Goal: Obtain resource: Obtain resource

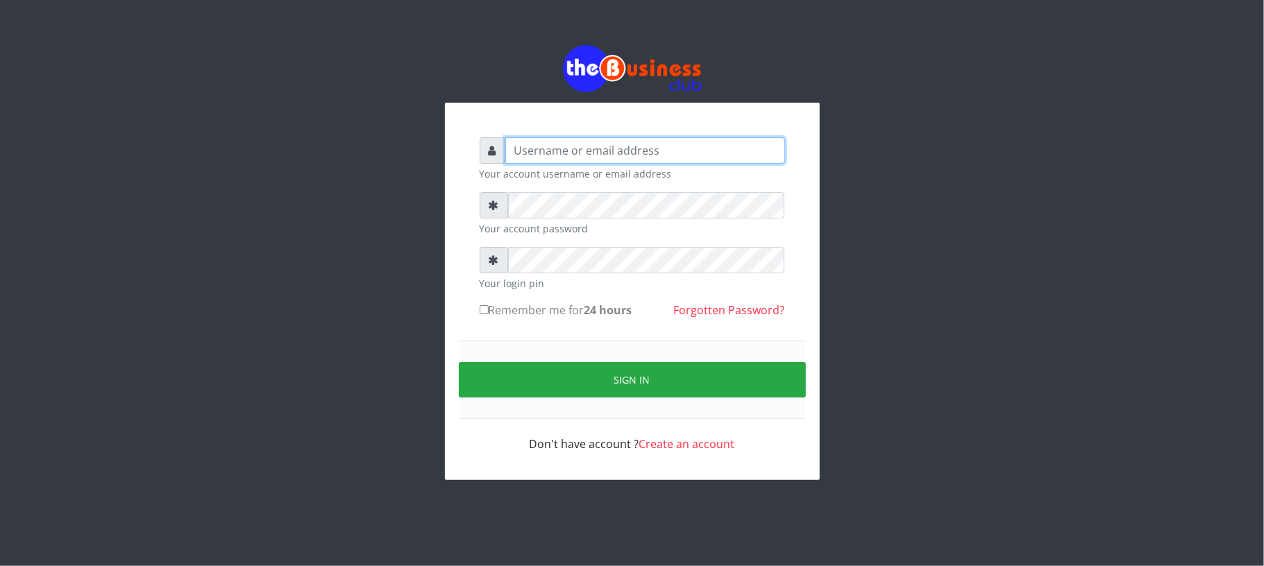
type input "Mavincio"
click at [591, 337] on form "Mavincio Your account username or email address Your account password Your logi…" at bounding box center [632, 294] width 305 height 315
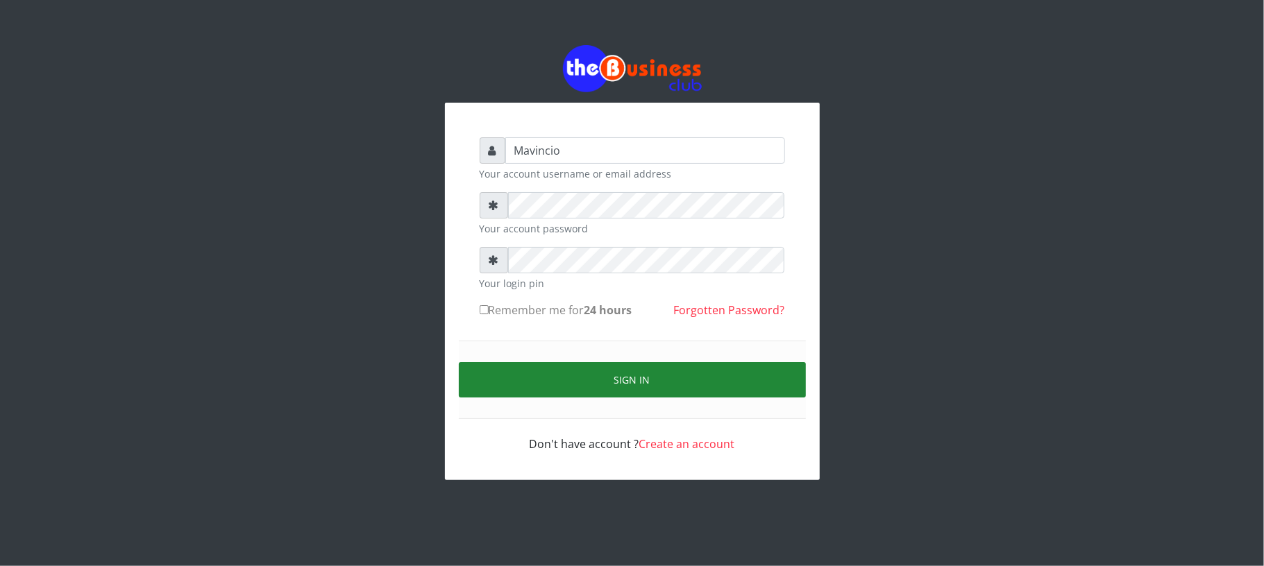
click at [639, 372] on button "Sign in" at bounding box center [632, 379] width 347 height 35
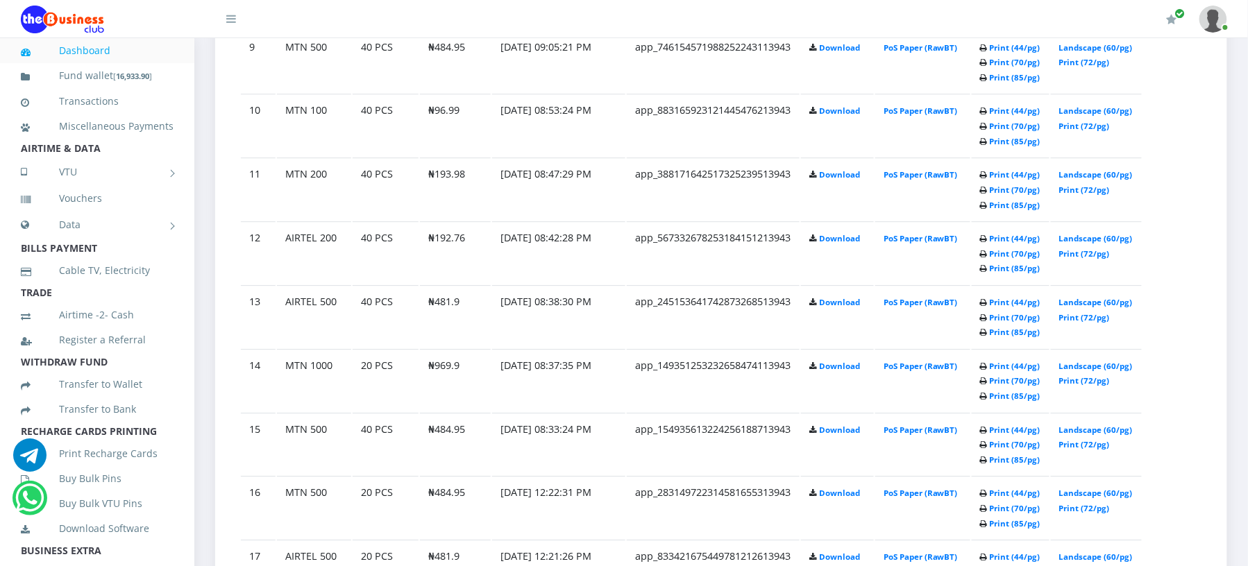
scroll to position [1359, 0]
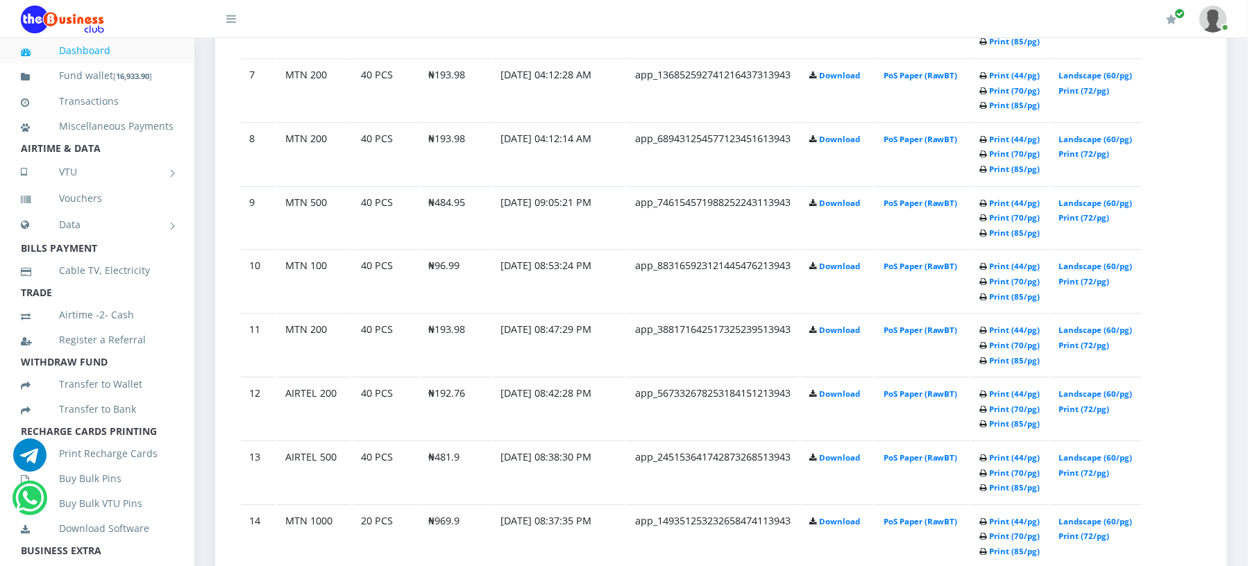
scroll to position [1211, 0]
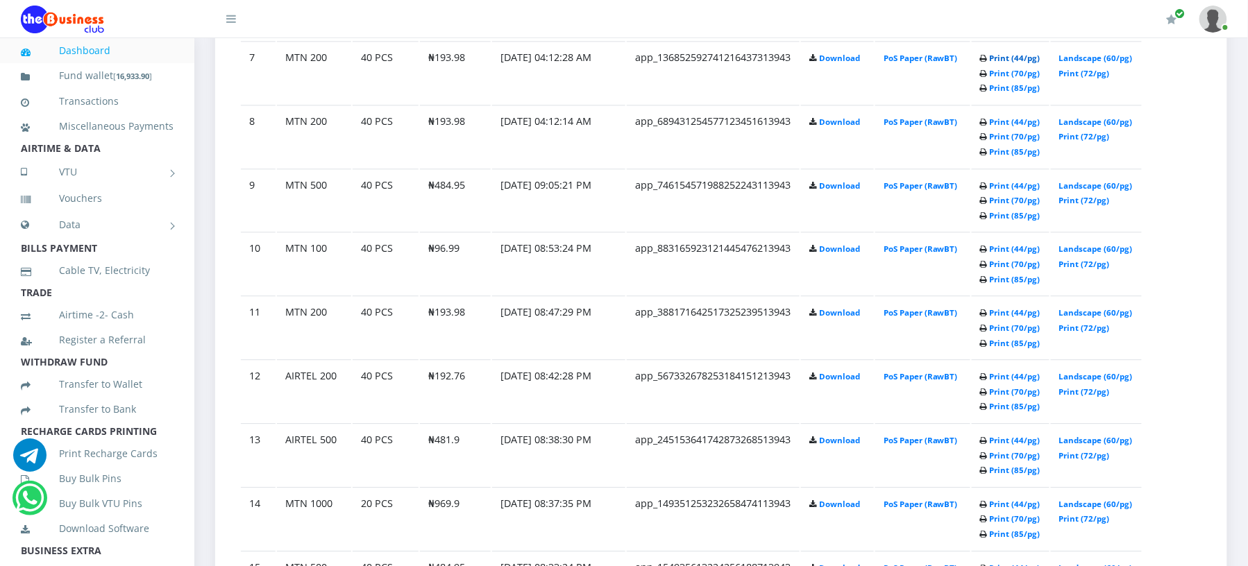
click at [990, 63] on link "Print (44/pg)" at bounding box center [1015, 58] width 51 height 10
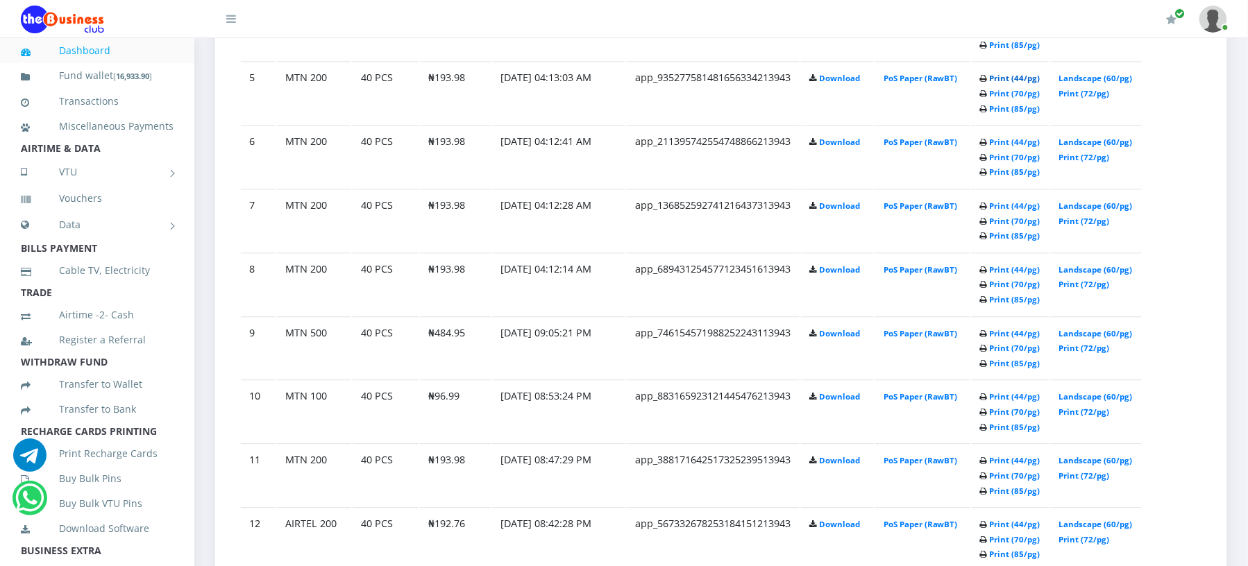
click at [991, 83] on link "Print (44/pg)" at bounding box center [1015, 78] width 51 height 10
click at [990, 19] on link "Print (44/pg)" at bounding box center [1015, 14] width 51 height 10
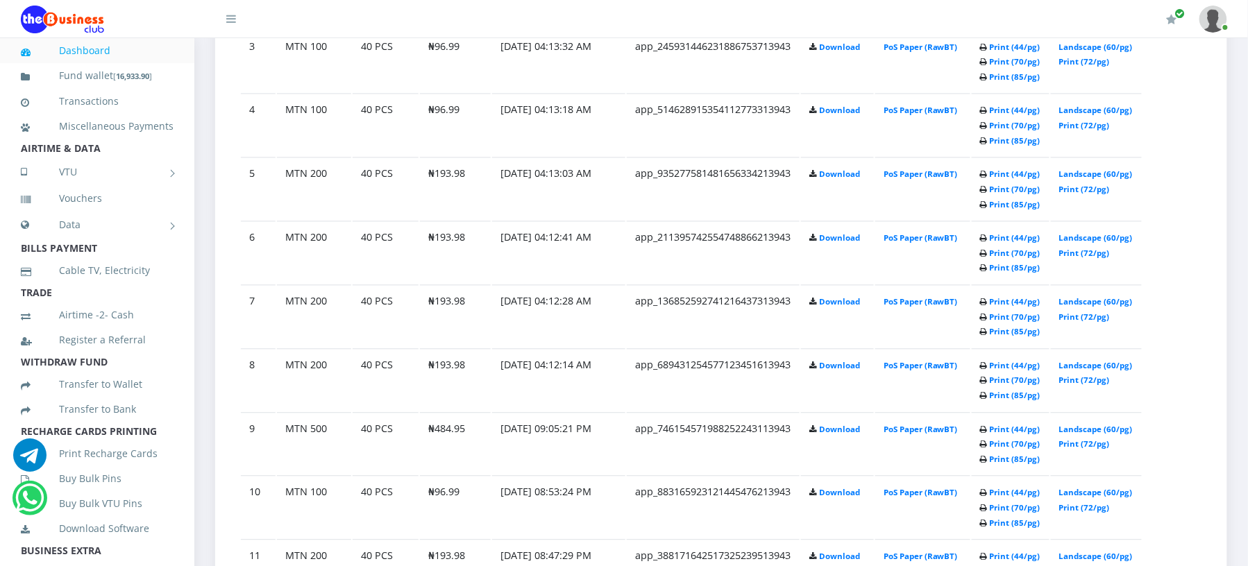
scroll to position [952, 0]
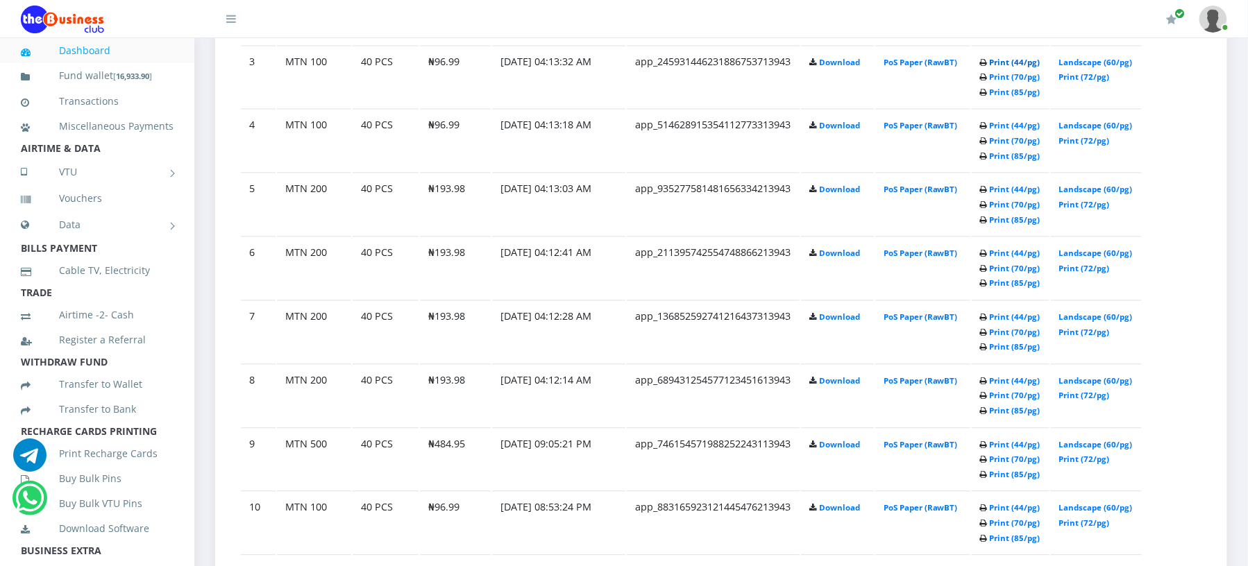
click at [990, 67] on link "Print (44/pg)" at bounding box center [1015, 62] width 51 height 10
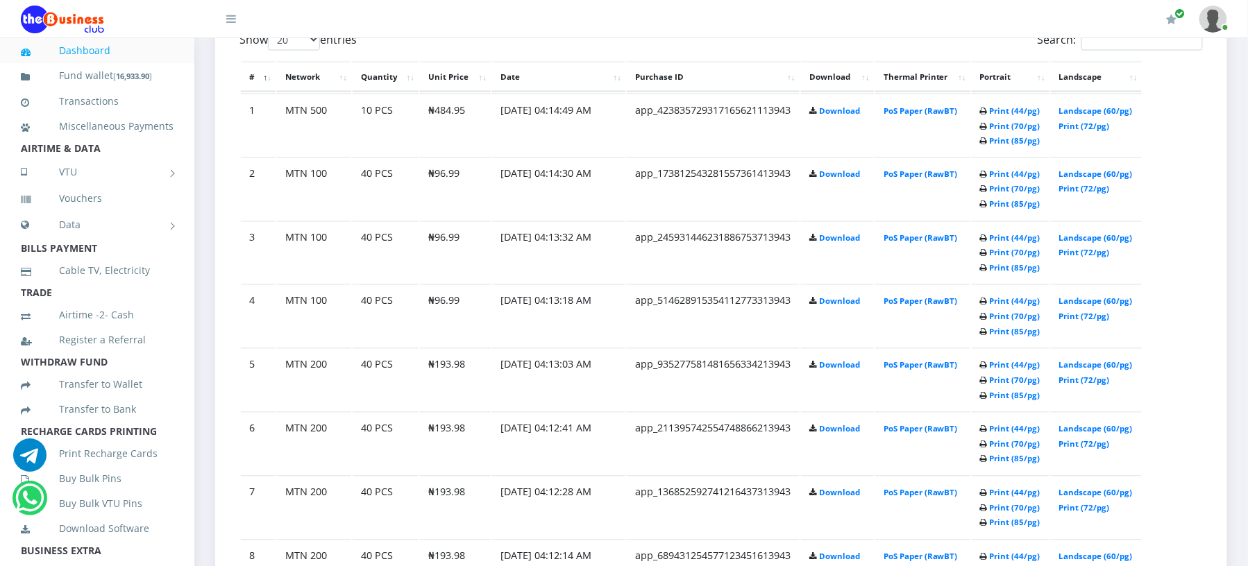
scroll to position [767, 0]
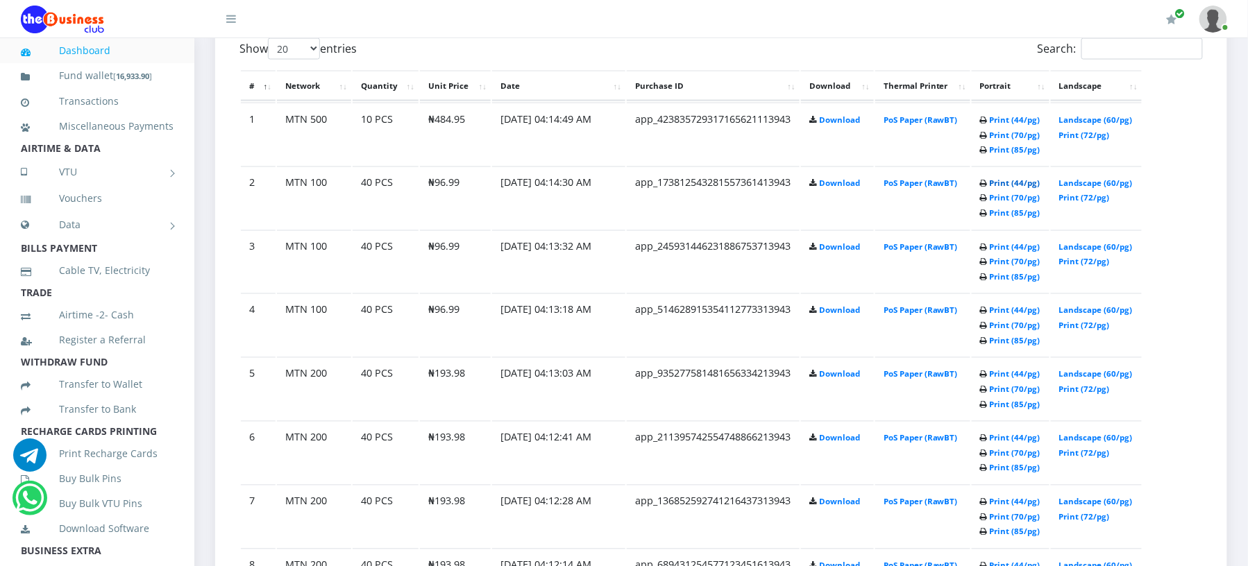
click at [990, 189] on link "Print (44/pg)" at bounding box center [1015, 183] width 51 height 10
click at [990, 126] on link "Print (44/pg)" at bounding box center [1015, 120] width 51 height 10
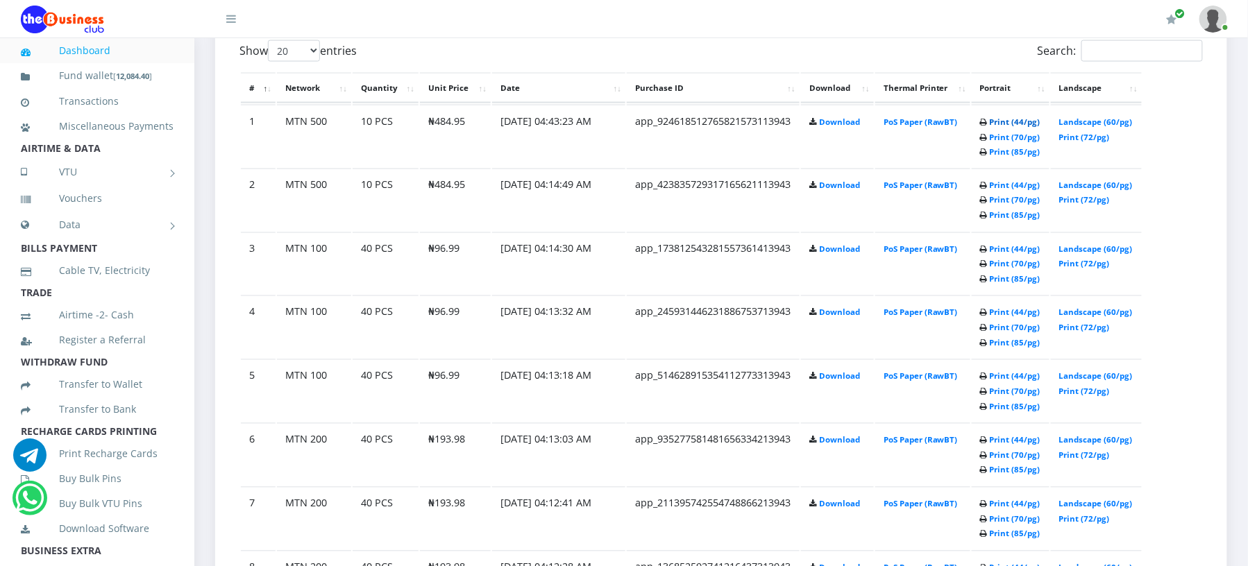
click at [990, 127] on link "Print (44/pg)" at bounding box center [1015, 122] width 51 height 10
click at [990, 128] on link "Print (44/pg)" at bounding box center [1015, 122] width 51 height 10
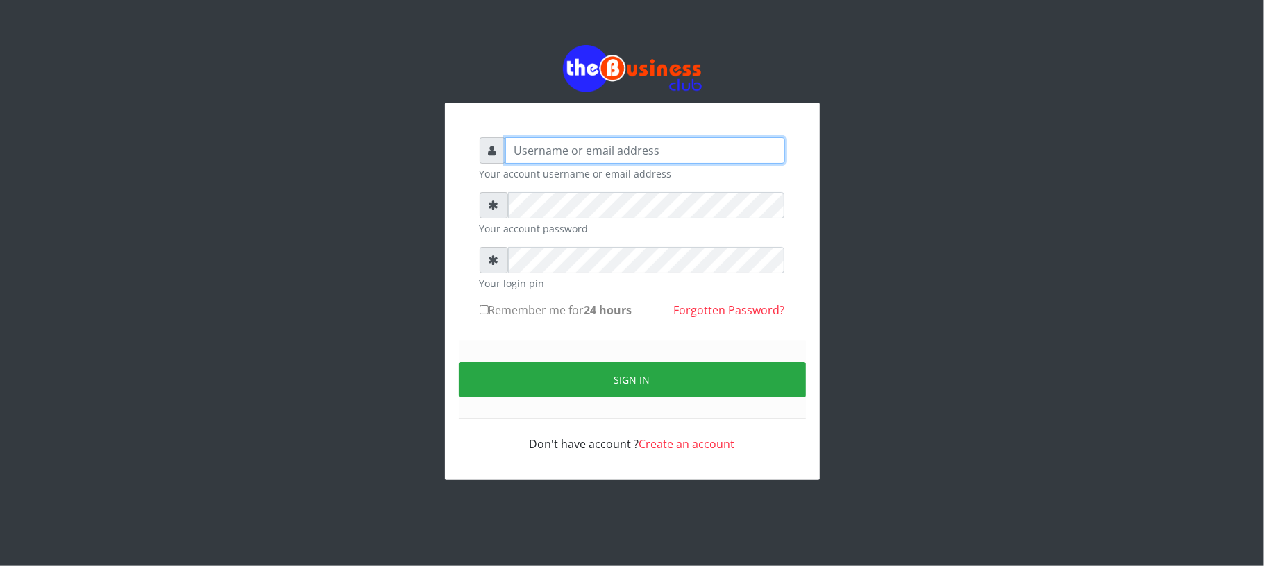
type input "Mavincio"
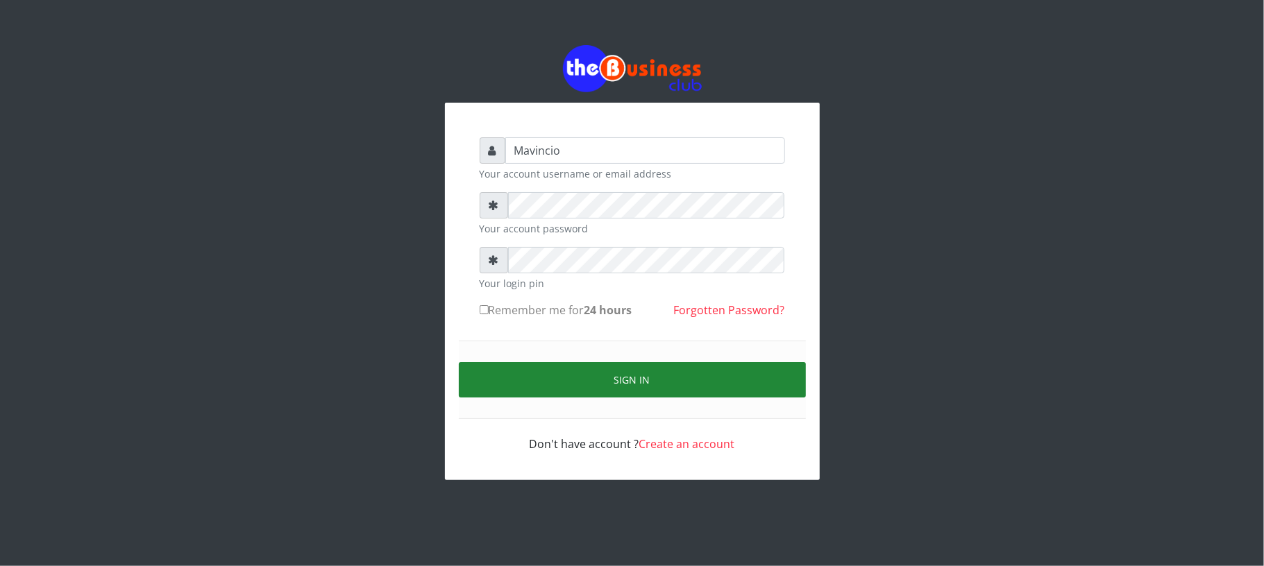
click at [643, 375] on button "Sign in" at bounding box center [632, 379] width 347 height 35
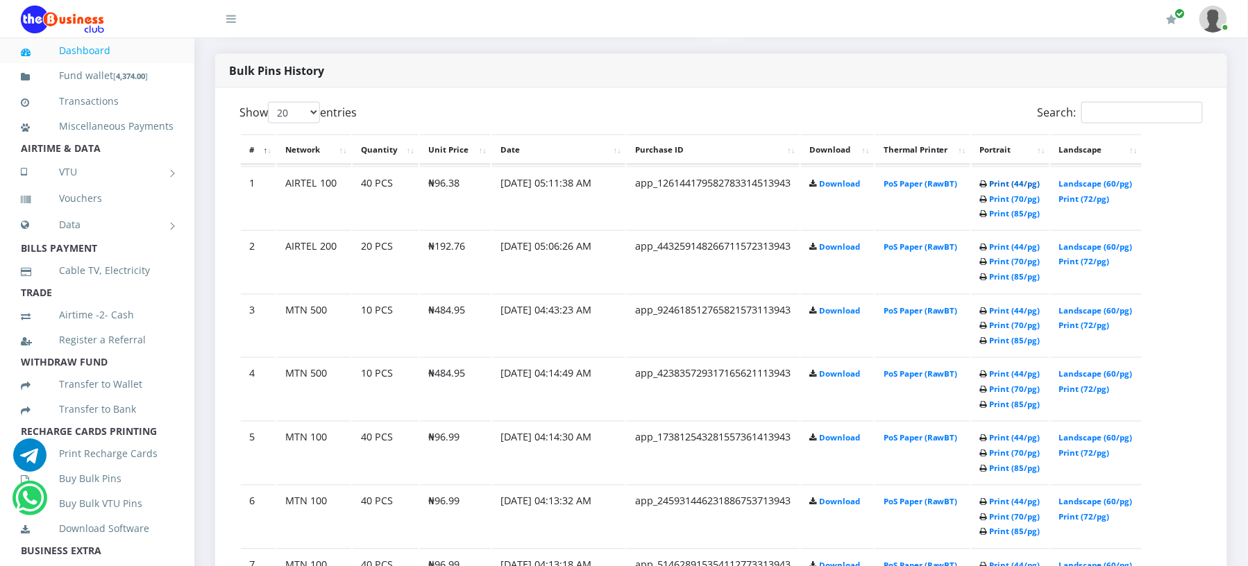
click at [992, 189] on link "Print (44/pg)" at bounding box center [1015, 183] width 51 height 10
click at [990, 189] on link "Print (44/pg)" at bounding box center [1015, 184] width 51 height 10
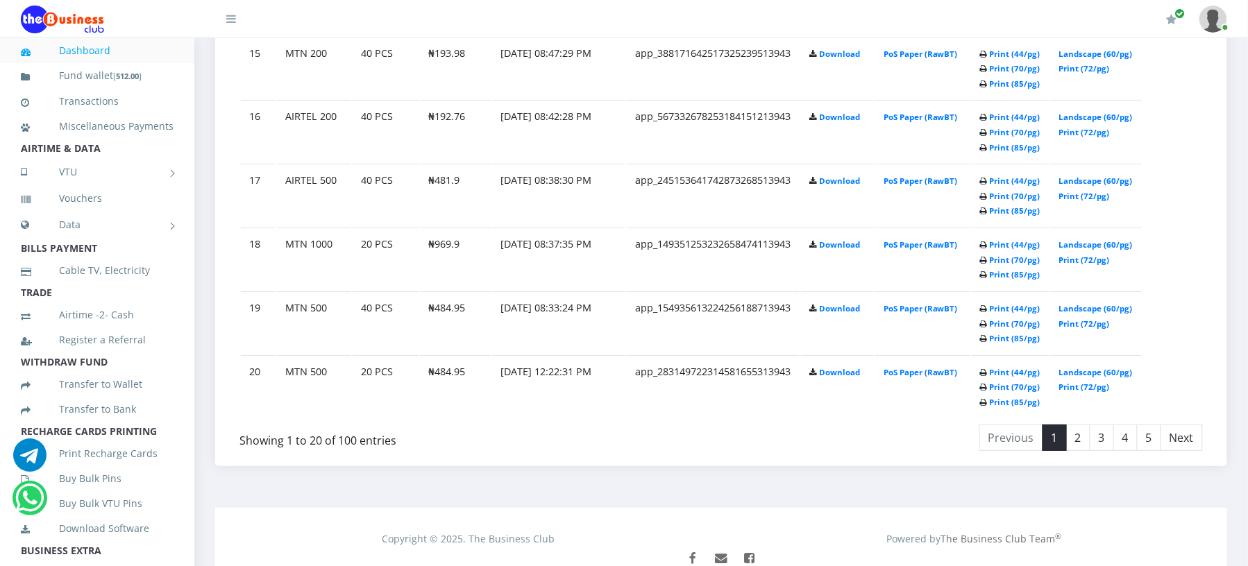
scroll to position [1763, 0]
